Goal: Find specific page/section: Find specific page/section

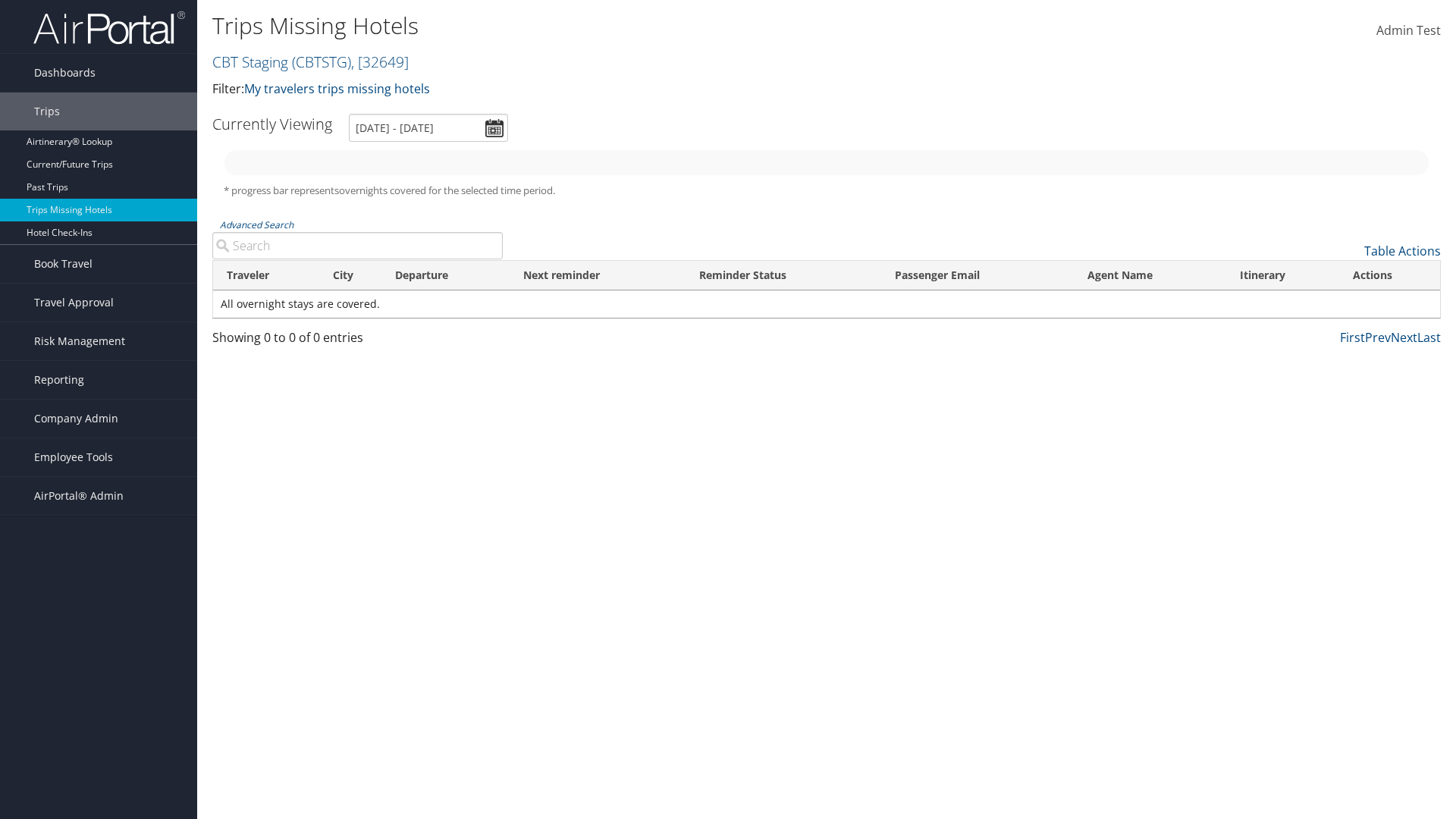
click at [250, 61] on link "CBT Staging ( CBTSTG ) , [ 32649 ]" at bounding box center [310, 62] width 196 height 20
click at [0, 0] on input "search" at bounding box center [0, 0] width 0 height 0
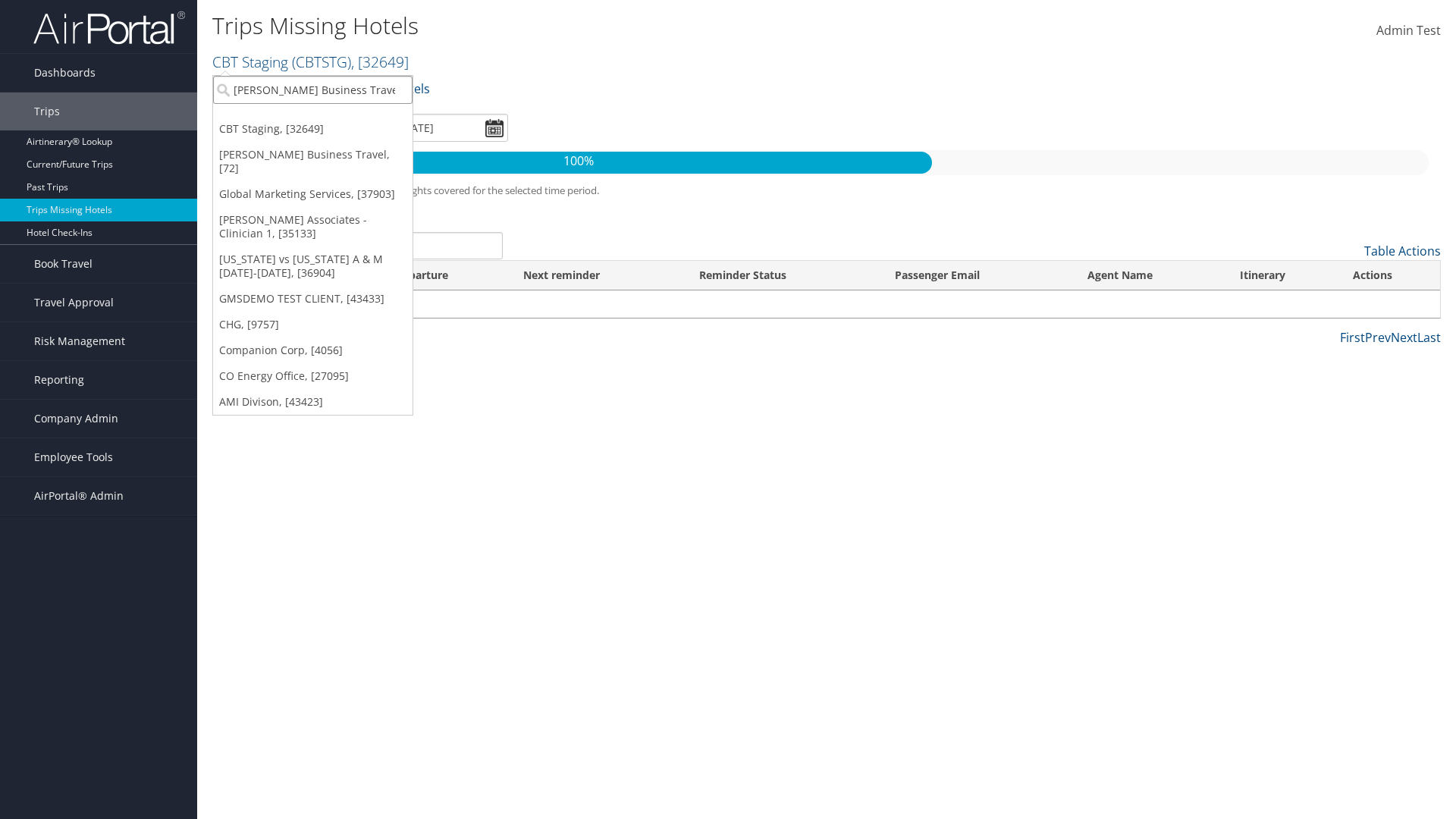
type input "[PERSON_NAME] Business Travel"
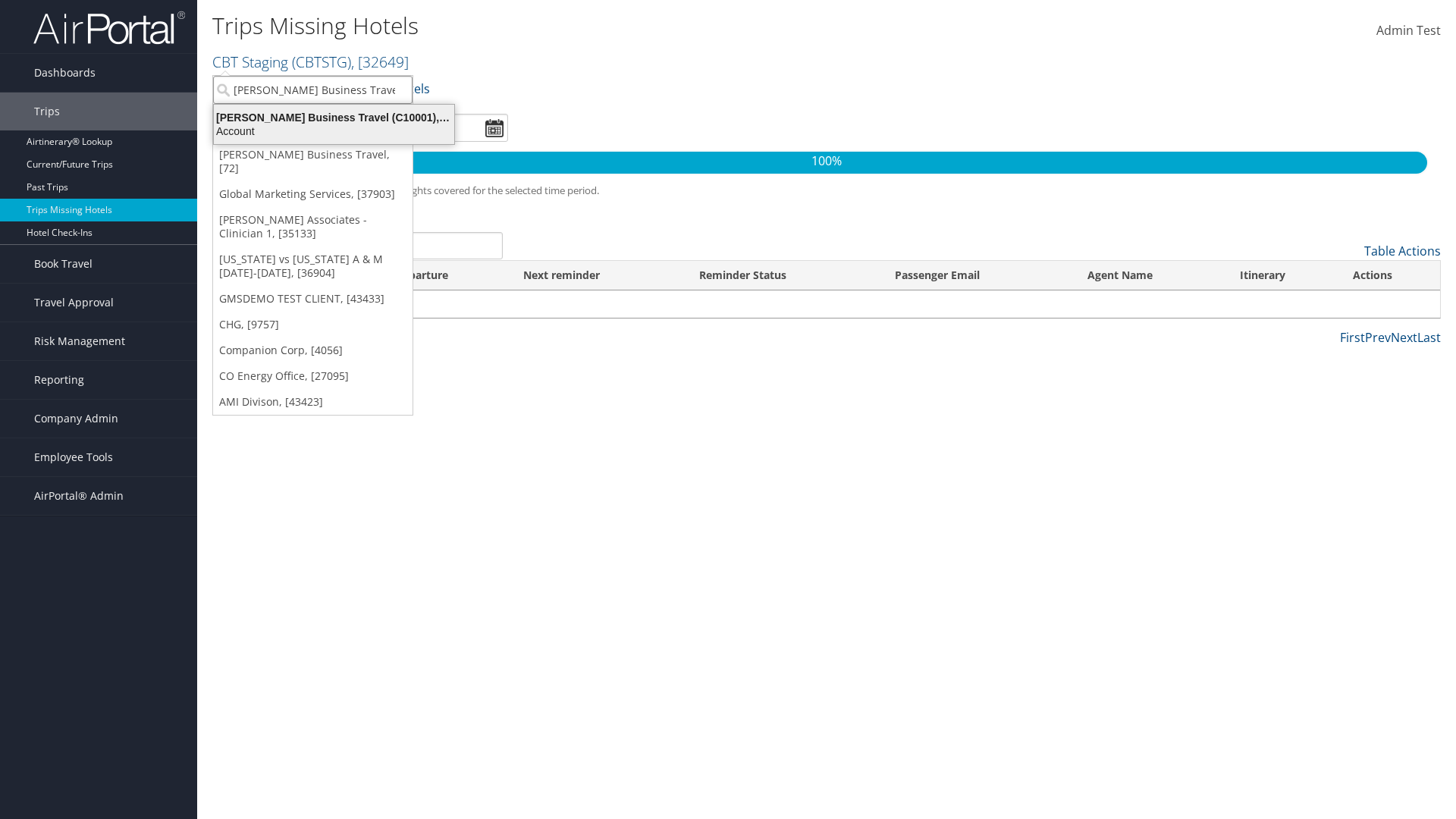
click at [334, 131] on div "Account" at bounding box center [335, 130] width 259 height 14
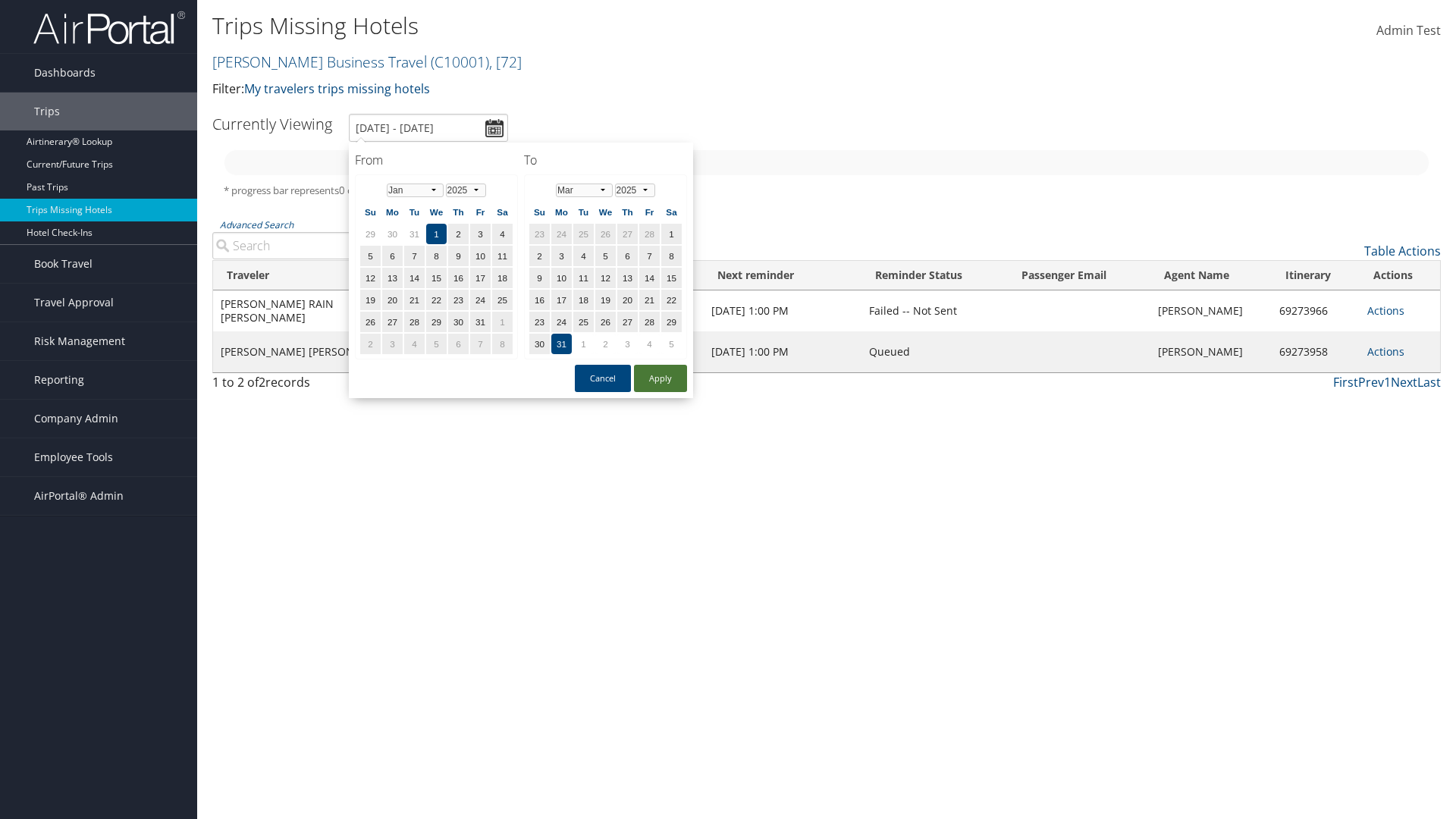
click at [660, 378] on button "Apply" at bounding box center [660, 378] width 53 height 27
type input "[DATE] - [DATE]"
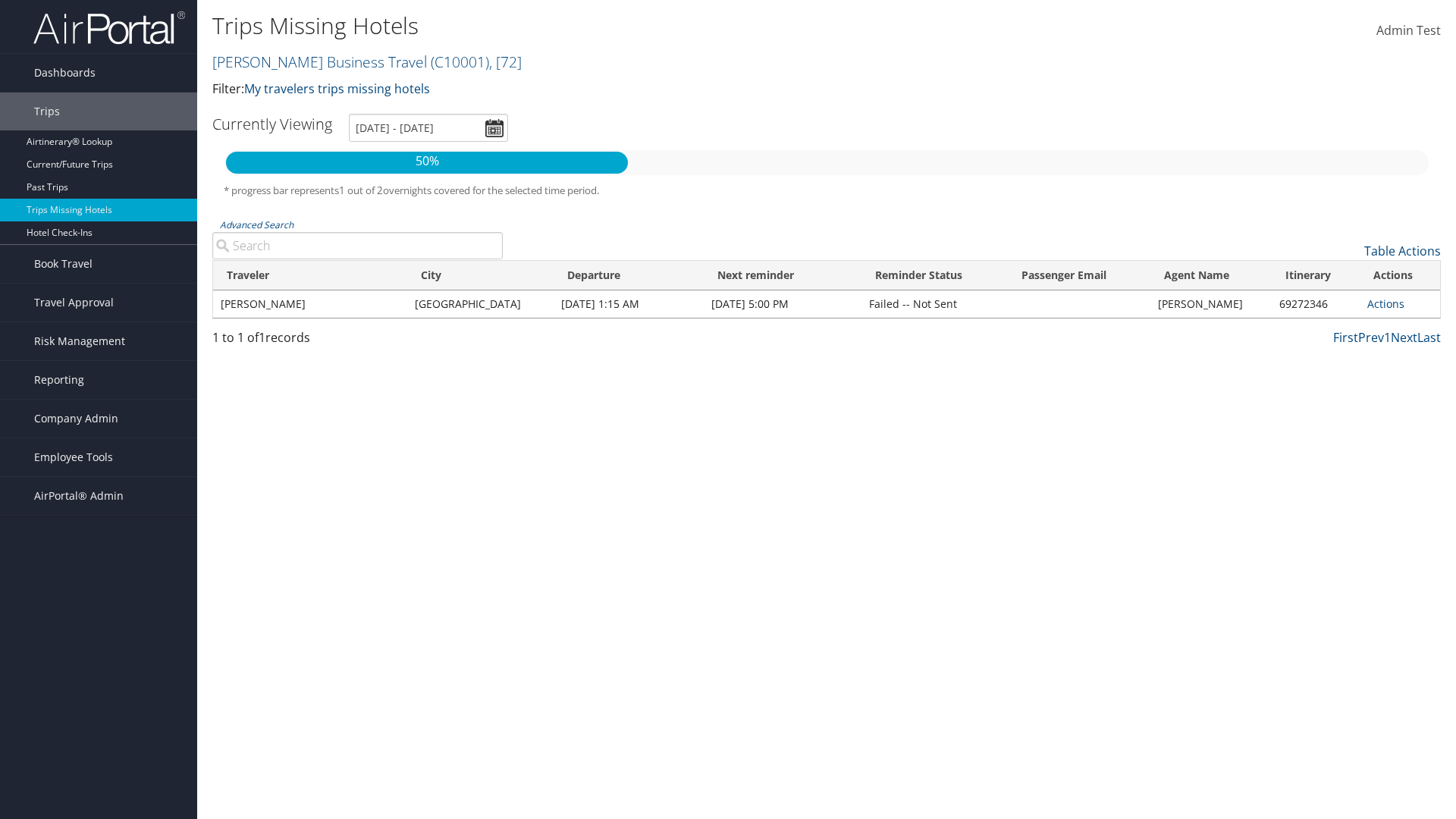
click at [357, 245] on input "Advanced Search" at bounding box center [357, 245] width 290 height 27
type input "CLAYTON"
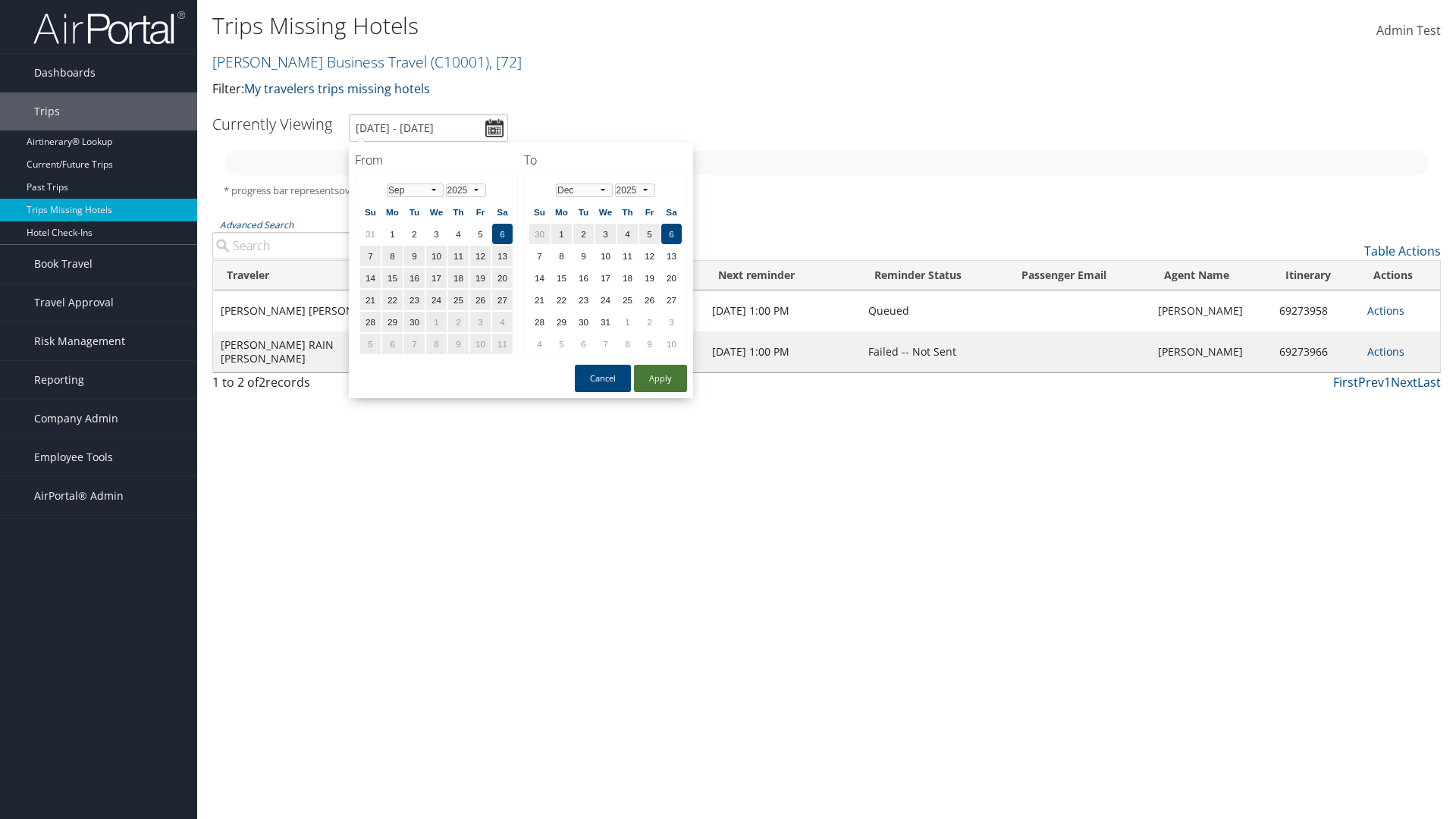
click at [660, 378] on button "Apply" at bounding box center [660, 378] width 53 height 27
type input "[DATE] - [DATE]"
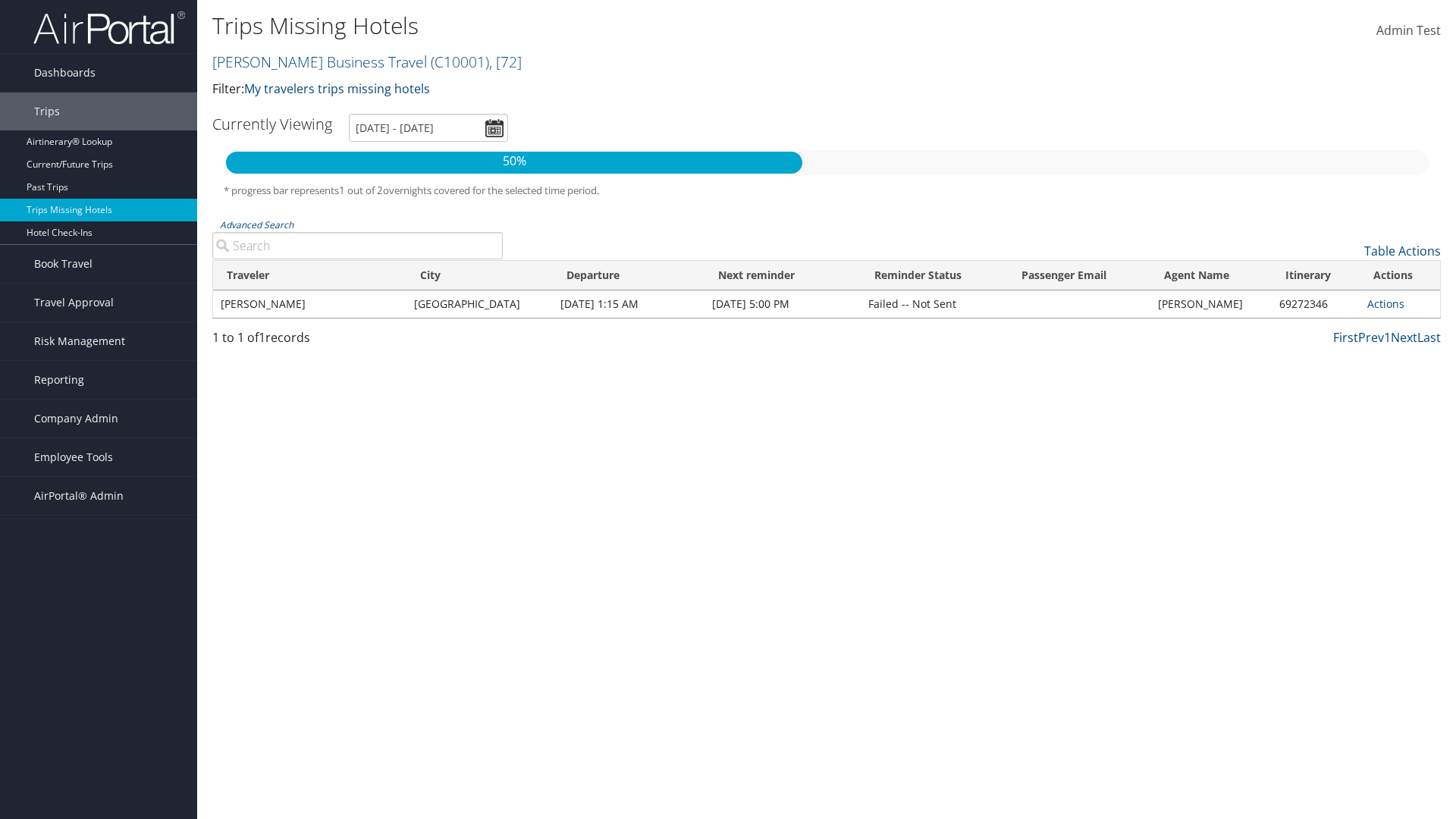
click at [357, 245] on input "Advanced Search" at bounding box center [357, 245] width 290 height 27
type input "[GEOGRAPHIC_DATA]"
